Goal: Information Seeking & Learning: Learn about a topic

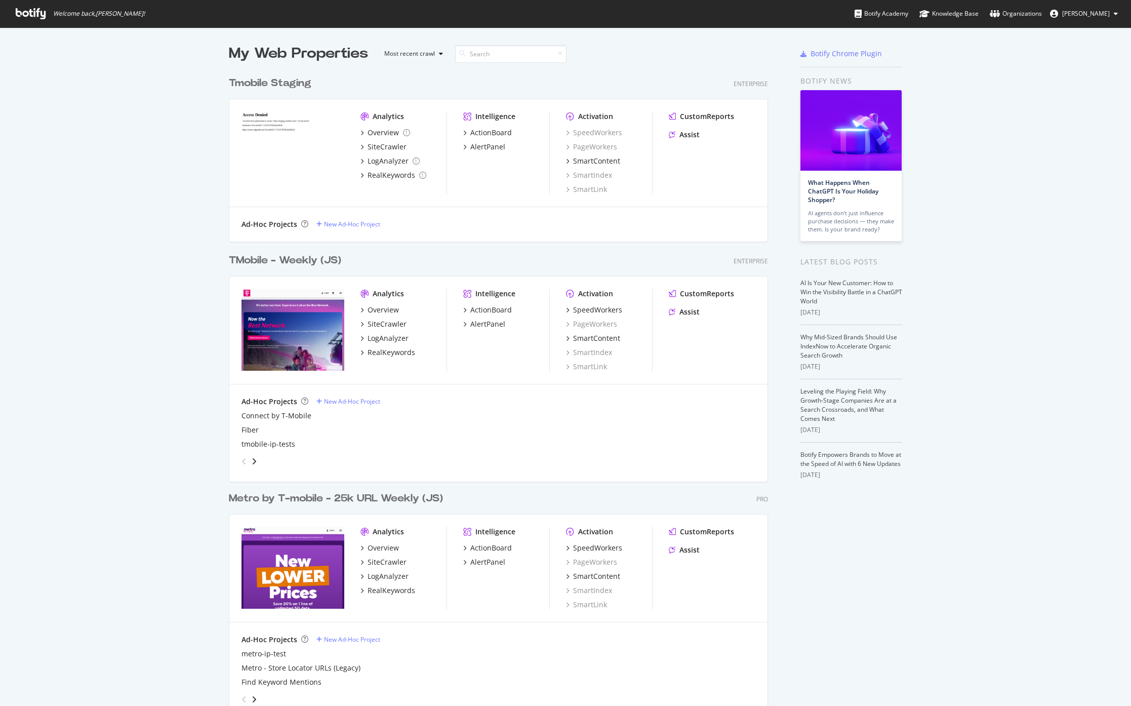
scroll to position [698, 1116]
click at [252, 257] on div "TMobile - Weekly (JS)" at bounding box center [285, 260] width 112 height 15
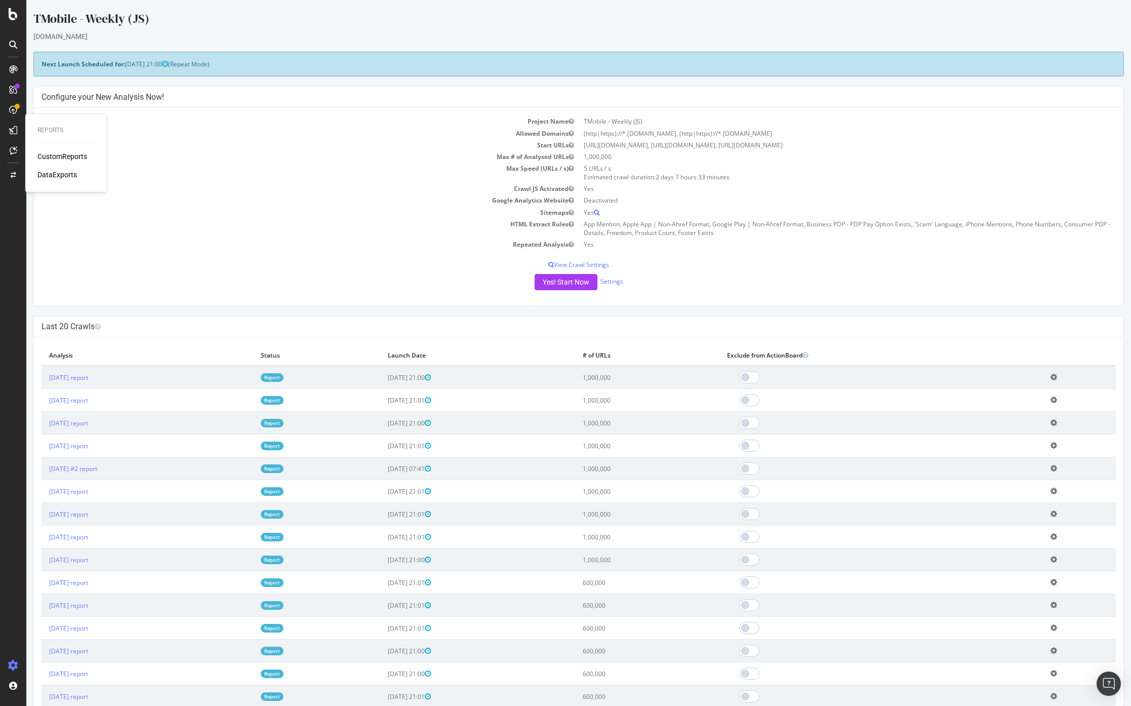
click at [52, 151] on div "CustomReports" at bounding box center [62, 156] width 50 height 10
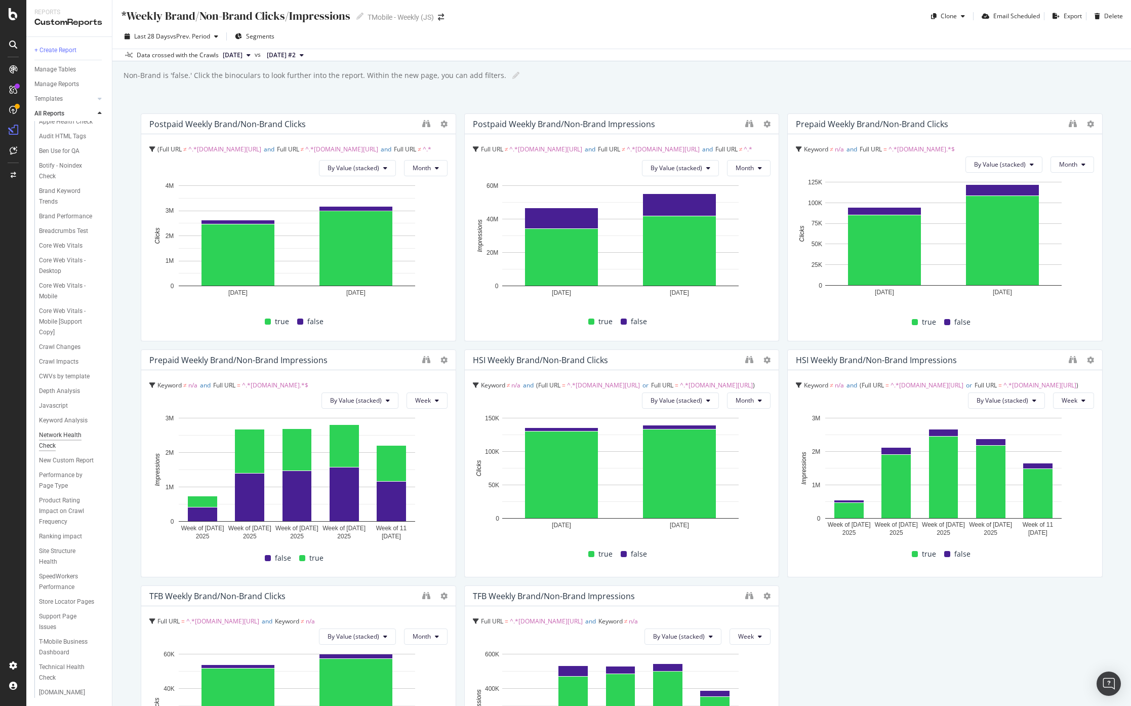
scroll to position [197, 0]
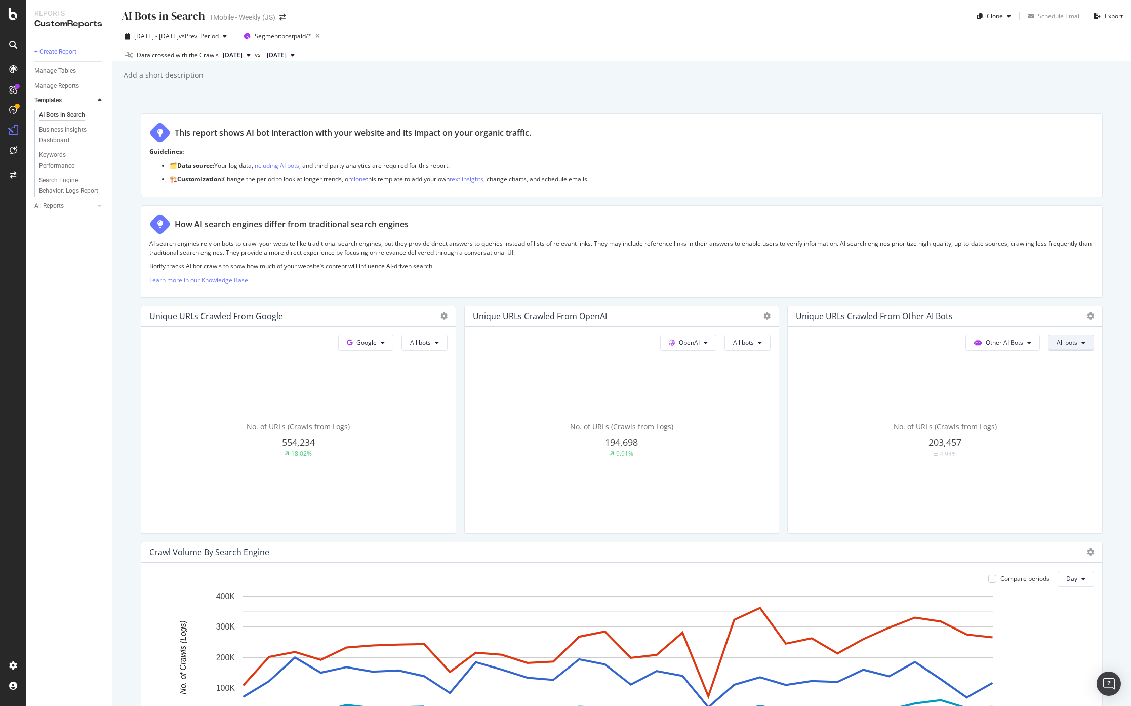
click at [431, 343] on span "All bots" at bounding box center [420, 342] width 21 height 9
click at [1121, 322] on div "AI Bots in Search AI Bots in Search TMobile - Weekly (JS) Clone Schedule Email …" at bounding box center [621, 353] width 1018 height 706
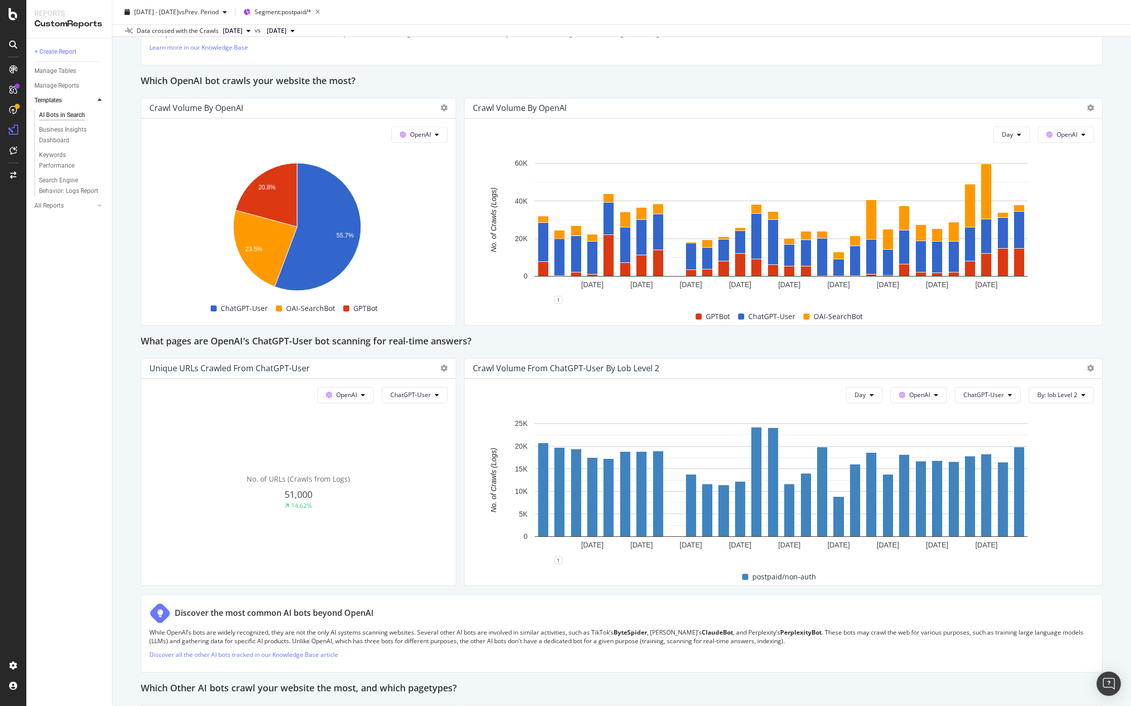
scroll to position [360, 0]
